Goal: Find specific page/section: Find specific page/section

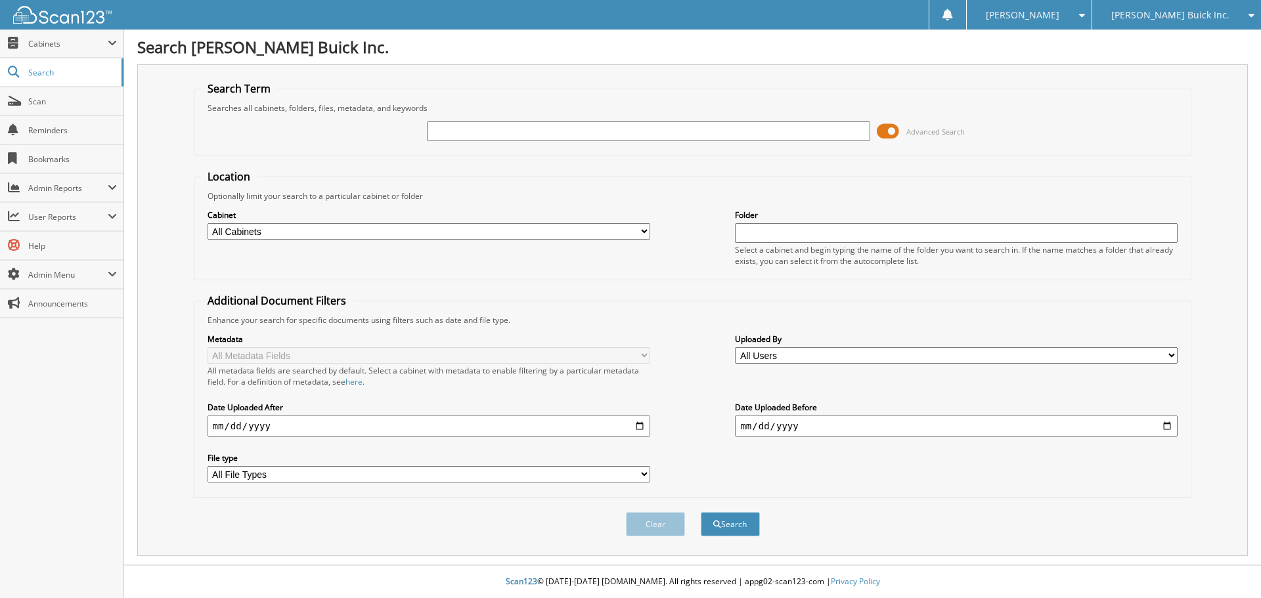
click at [1197, 14] on span "[PERSON_NAME] Buick Inc." at bounding box center [1171, 15] width 118 height 8
click at [1187, 40] on link "[PERSON_NAME] Chrysler Inc." at bounding box center [1176, 41] width 169 height 23
click at [482, 131] on input "text" at bounding box center [648, 132] width 443 height 20
type input "99526"
click at [701, 512] on button "Search" at bounding box center [730, 524] width 59 height 24
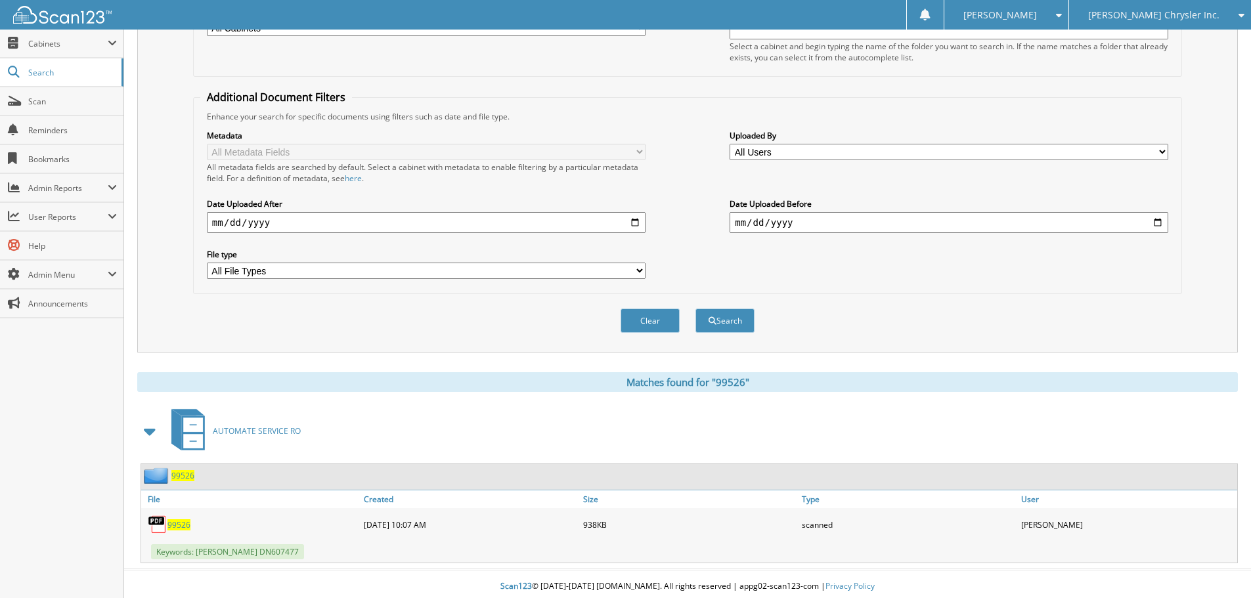
scroll to position [209, 0]
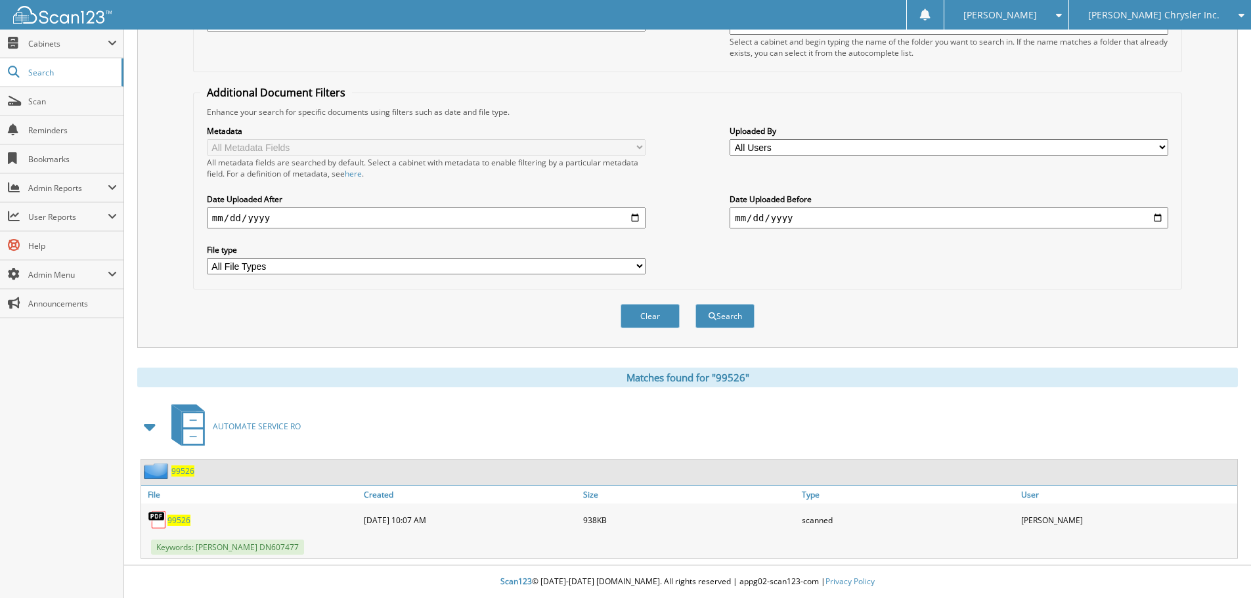
click at [181, 522] on span "99526" at bounding box center [179, 520] width 23 height 11
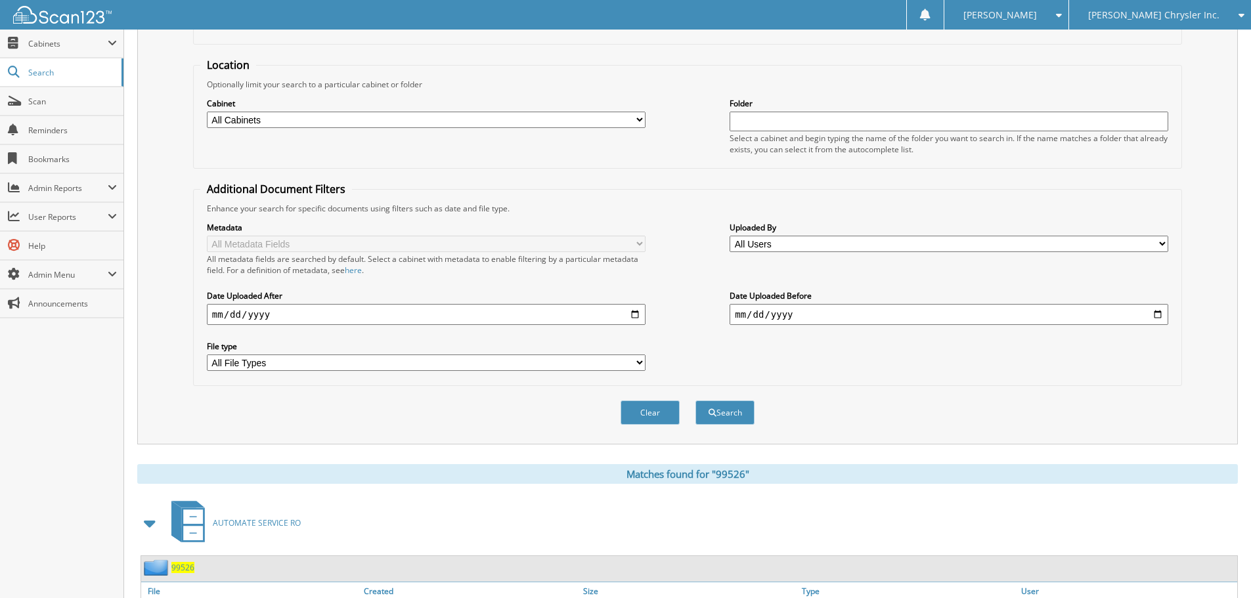
scroll to position [0, 0]
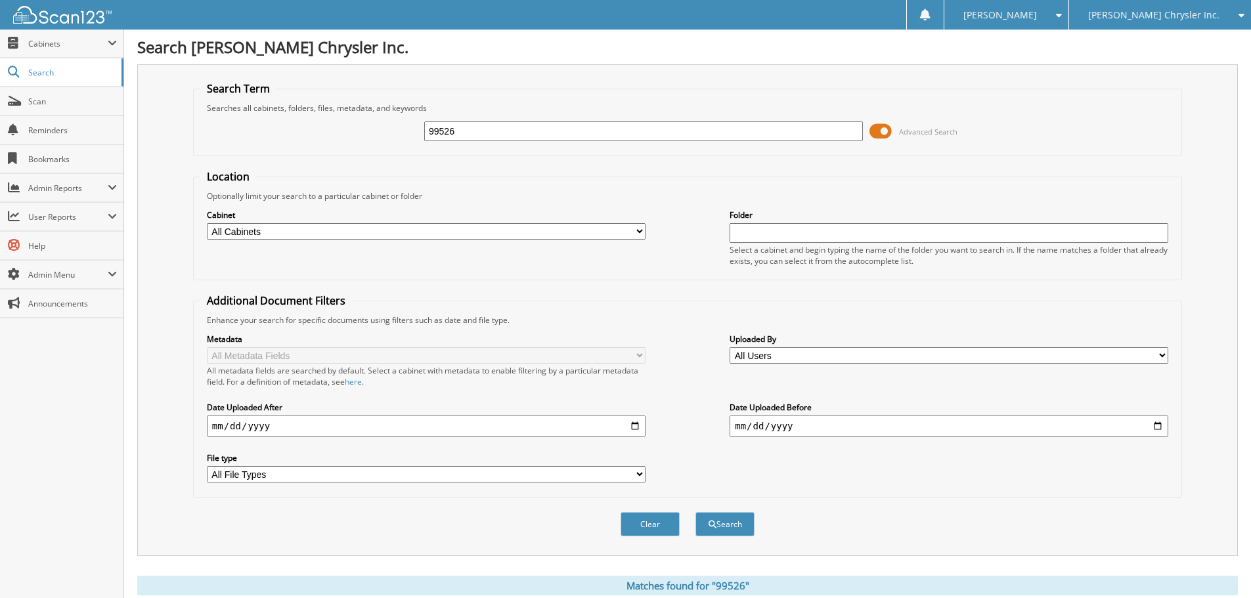
drag, startPoint x: 462, startPoint y: 133, endPoint x: 195, endPoint y: 107, distance: 268.7
click at [196, 113] on fieldset "Search Term Searches all cabinets, folders, files, metadata, and keywords 99526…" at bounding box center [687, 118] width 989 height 75
type input "178172"
click at [696, 512] on button "Search" at bounding box center [725, 524] width 59 height 24
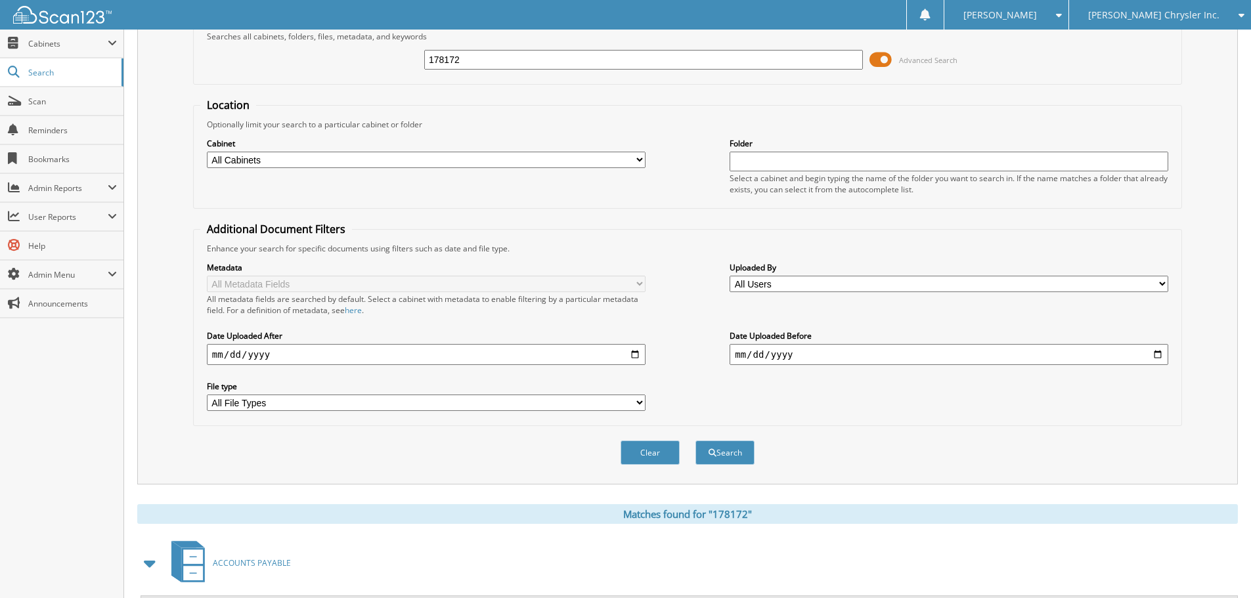
scroll to position [209, 0]
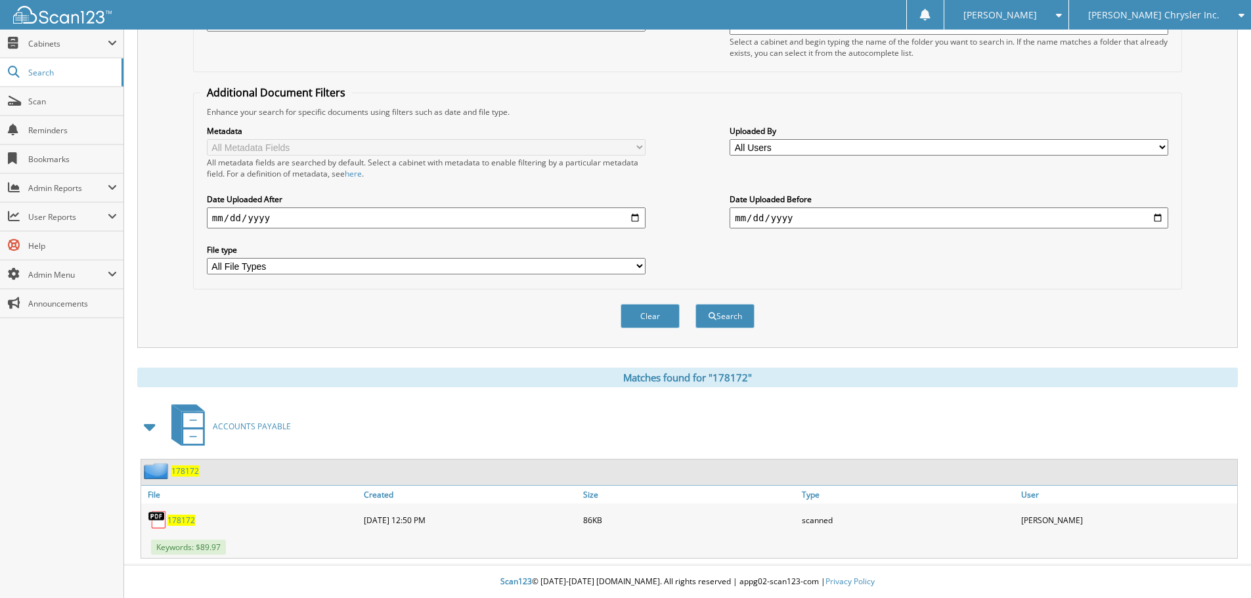
click at [176, 520] on span "178172" at bounding box center [182, 520] width 28 height 11
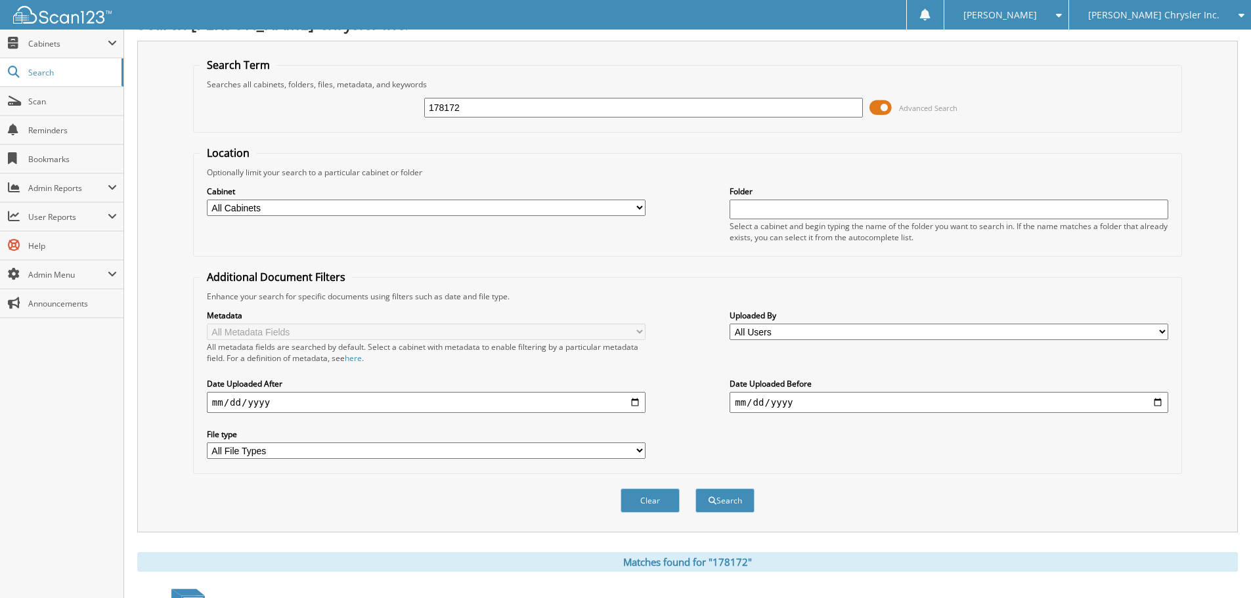
scroll to position [0, 0]
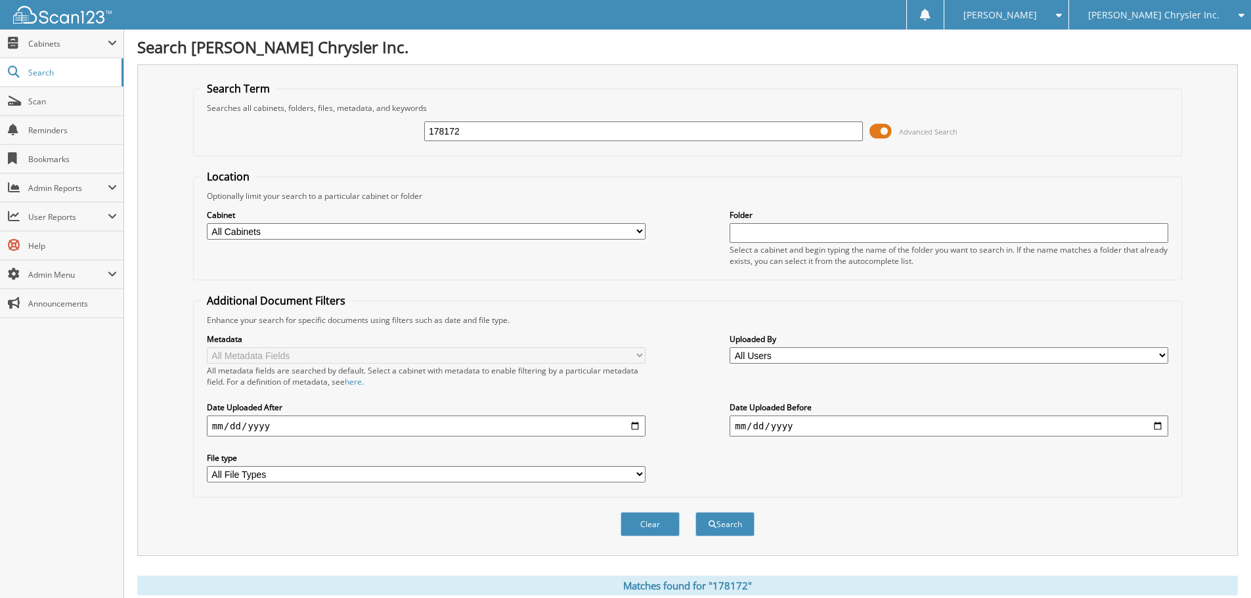
drag, startPoint x: 516, startPoint y: 139, endPoint x: 425, endPoint y: 142, distance: 90.7
click at [425, 142] on div "178172" at bounding box center [643, 131] width 439 height 22
paste input "95763"
type input "95763"
click at [696, 512] on button "Search" at bounding box center [725, 524] width 59 height 24
